Goal: Task Accomplishment & Management: Manage account settings

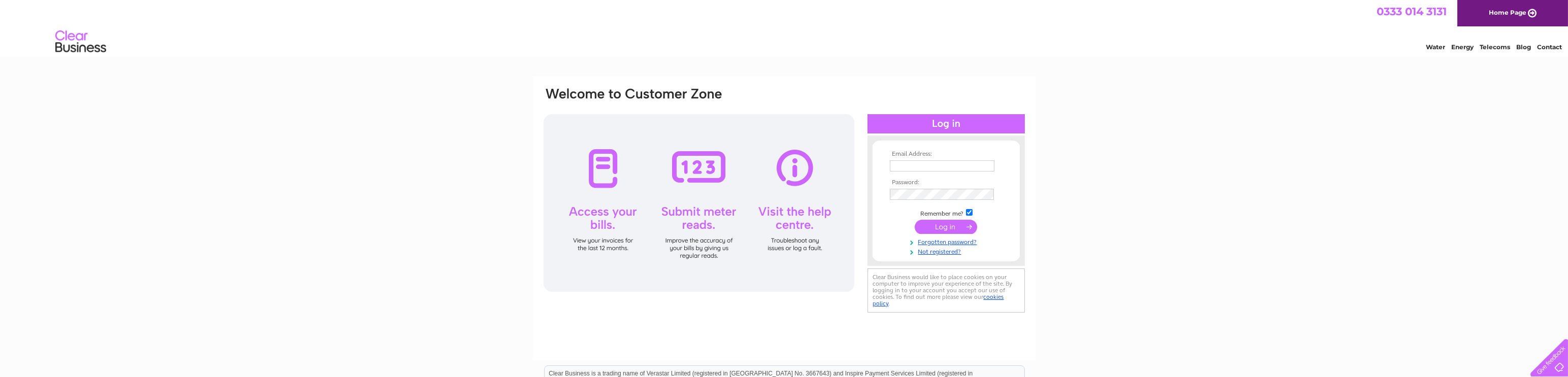
click at [925, 165] on input "text" at bounding box center [942, 166] width 105 height 11
type input "accounts@kgestc.co.uk"
click at [940, 230] on input "submit" at bounding box center [946, 226] width 63 height 14
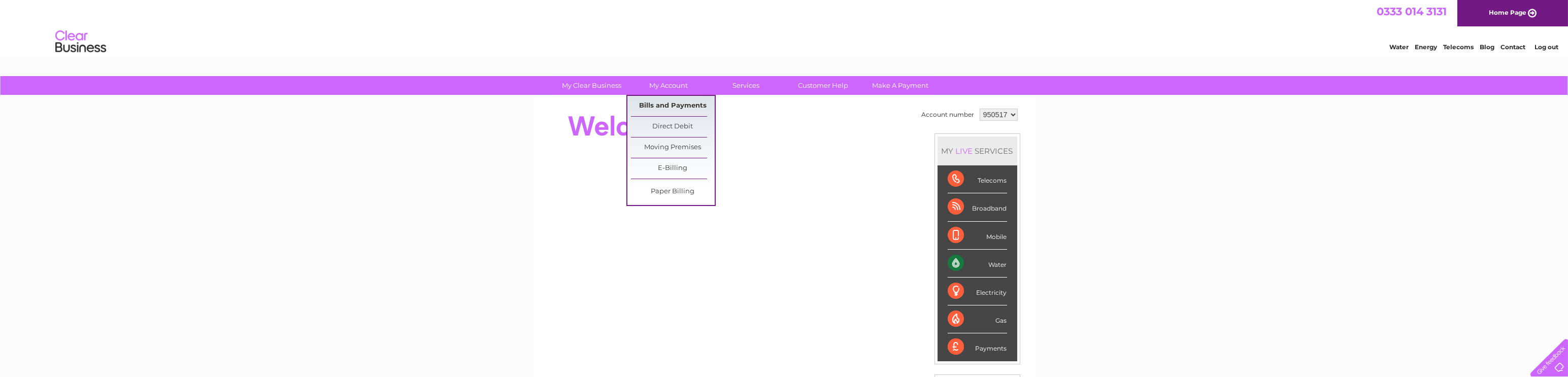
click at [663, 104] on link "Bills and Payments" at bounding box center [673, 106] width 84 height 20
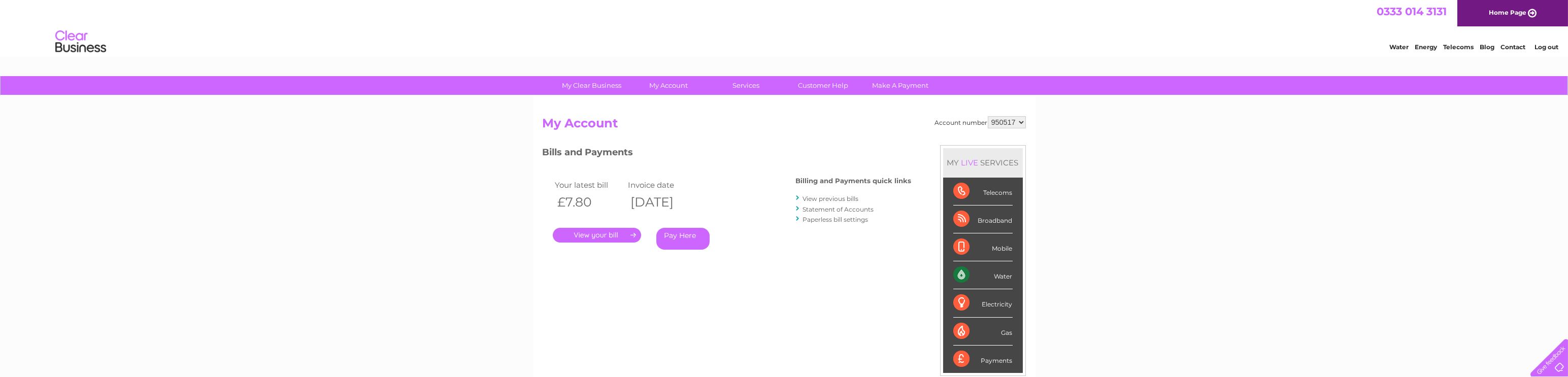
click at [1544, 44] on link "Log out" at bounding box center [1546, 47] width 24 height 8
